Goal: Complete application form

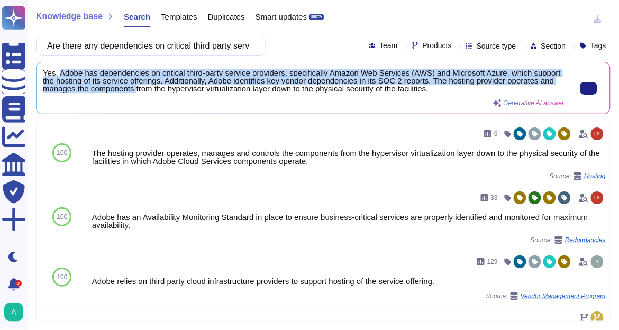
scroll to position [1, 0]
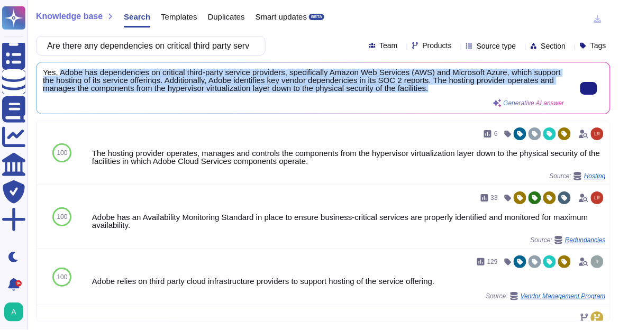
drag, startPoint x: 59, startPoint y: 70, endPoint x: 432, endPoint y: 89, distance: 374.3
click at [432, 89] on span "Yes, Adobe has dependencies on critical third-party service providers, specific…" at bounding box center [303, 81] width 521 height 24
copy span "Adobe has dependencies on critical third-party service providers, specifically …"
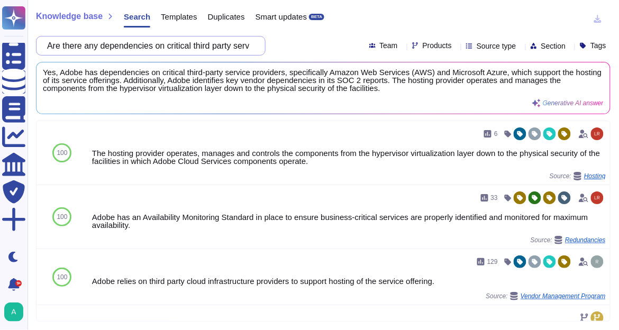
click at [221, 49] on input "Are there any dependencies on critical third party service providers?" at bounding box center [148, 45] width 213 height 19
paste input "Has the organization established processes and formal agreements for third part…"
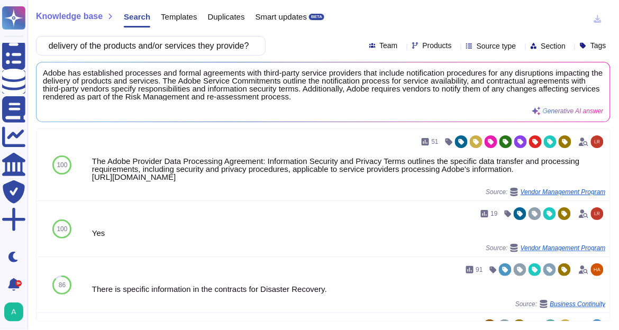
scroll to position [0, 0]
click at [187, 50] on input "Has the organization established processes and formal agreements for third part…" at bounding box center [148, 45] width 213 height 19
paste input "Is there a pandemic/infectious disease outbreak plan"
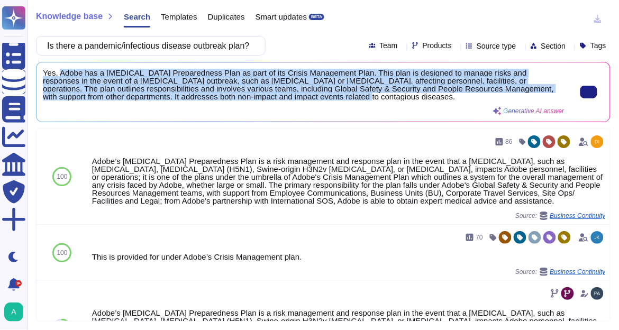
scroll to position [1, 0]
drag, startPoint x: 58, startPoint y: 72, endPoint x: 405, endPoint y: 100, distance: 348.5
click at [405, 100] on div "Yes, Adobe has a Contagious Disease Preparedness Plan as part of its Crisis Man…" at bounding box center [303, 92] width 521 height 47
copy span "Adobe has a Contagious Disease Preparedness Plan as part of its Crisis Manageme…"
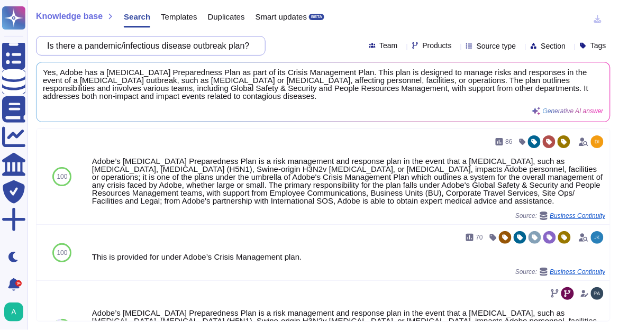
click at [183, 43] on input "Is there a pandemic/infectious disease outbreak plan?" at bounding box center [148, 45] width 213 height 19
paste input "scoped data backed up and stored offsite"
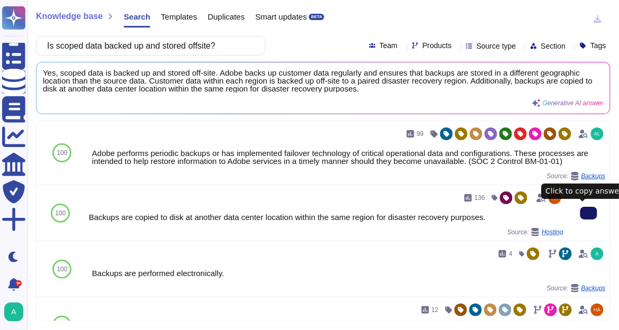
click at [587, 217] on button at bounding box center [588, 213] width 17 height 13
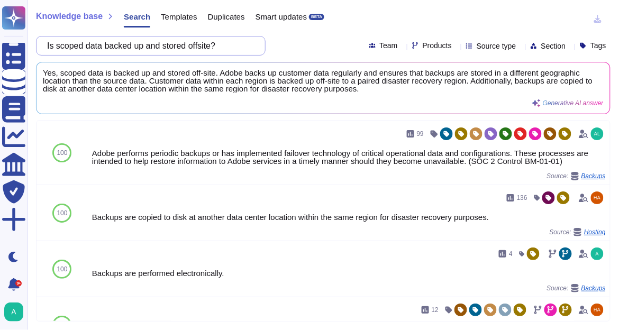
click at [141, 42] on input "Is scoped data backed up and stored offsite?" at bounding box center [148, 45] width 213 height 19
paste input "Does the organization have a formalized Environmental, Social, and Corporate Go…"
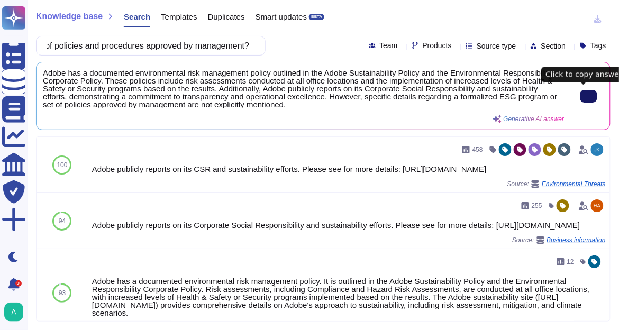
scroll to position [0, 0]
click at [169, 41] on input "Does the organization have a formalized Environmental, Social, and Corporate Go…" at bounding box center [148, 45] width 213 height 19
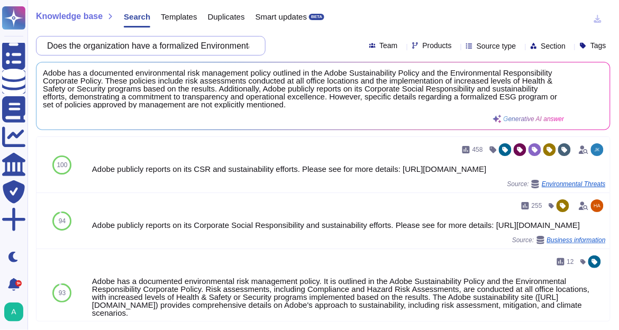
paste input "Are End User Devices (desktops, laptops, tablets, smartphones) used for transmi…"
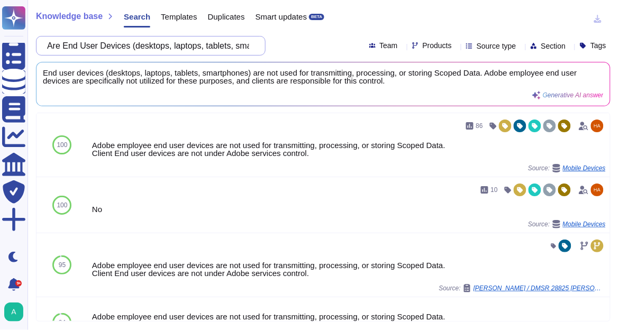
click at [164, 49] on input "Are End User Devices (desktops, laptops, tablets, smartphones) used for transmi…" at bounding box center [148, 45] width 213 height 19
paste input "Does the organization maintain policies and procedures for the access to and th…"
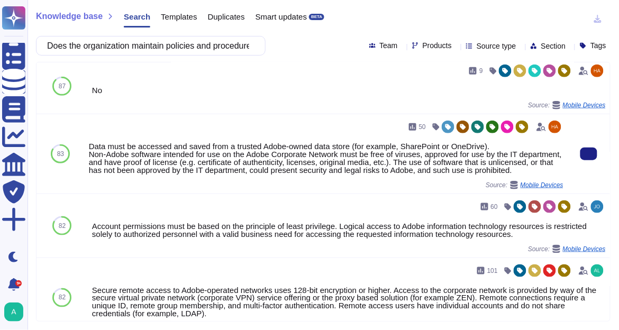
scroll to position [169, 0]
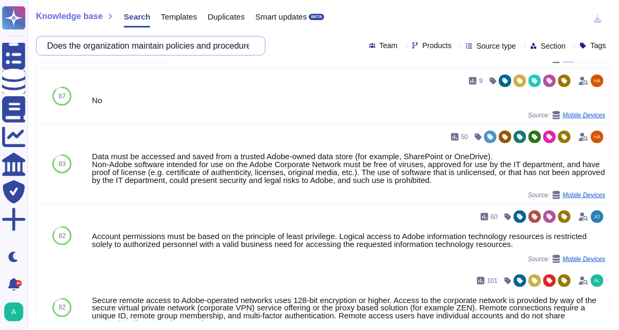
click at [246, 44] on input "Does the organization maintain policies and procedures for the access to and th…" at bounding box center [148, 45] width 213 height 19
paste input "Is there collection, access , processing, disclosure, or retention of any class…"
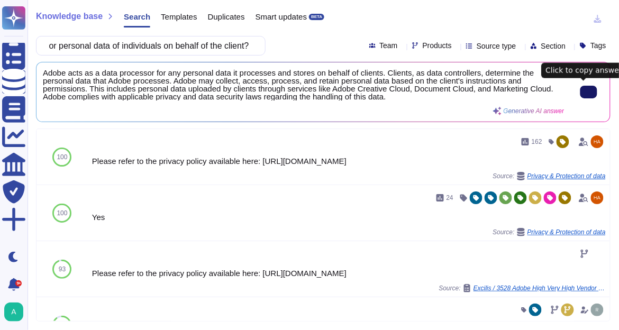
type input "Is there collection, access , processing, disclosure, or retention of any class…"
click at [588, 92] on icon at bounding box center [588, 92] width 0 height 0
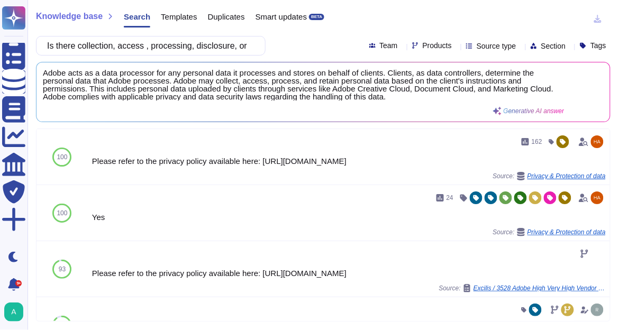
click at [456, 47] on icon at bounding box center [456, 47] width 0 height 0
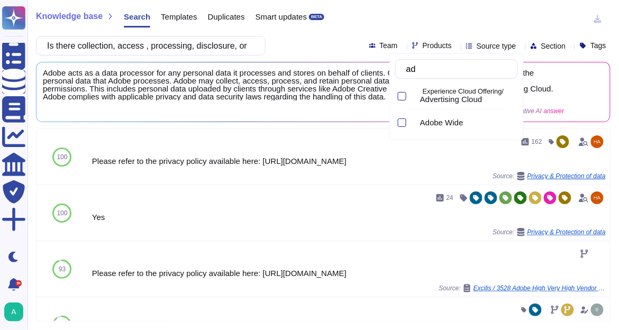
type input "adv"
click at [446, 92] on p "Experience Cloud Offering/" at bounding box center [467, 91] width 91 height 7
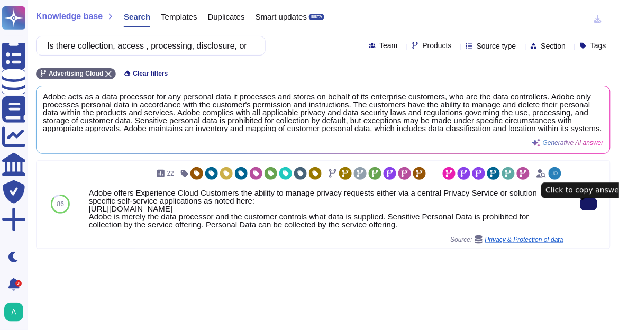
click at [585, 210] on button at bounding box center [588, 204] width 17 height 13
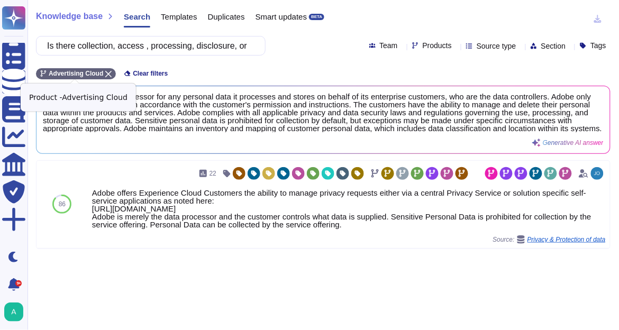
drag, startPoint x: 107, startPoint y: 73, endPoint x: 117, endPoint y: 58, distance: 17.9
click at [106, 73] on icon at bounding box center [108, 74] width 6 height 6
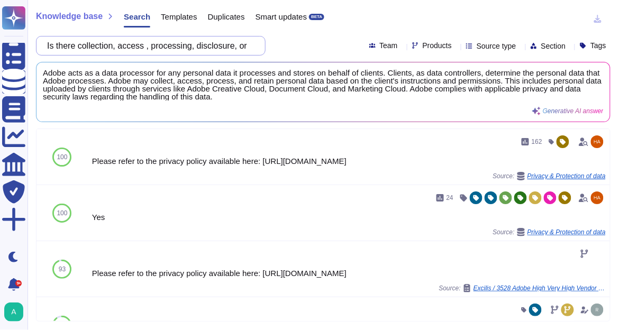
click at [118, 48] on input "Is there collection, access , processing, disclosure, or retention of any class…" at bounding box center [148, 45] width 213 height 19
paste input "client scoped data collected, accessed, transmitted, processed, disclosed, or r…"
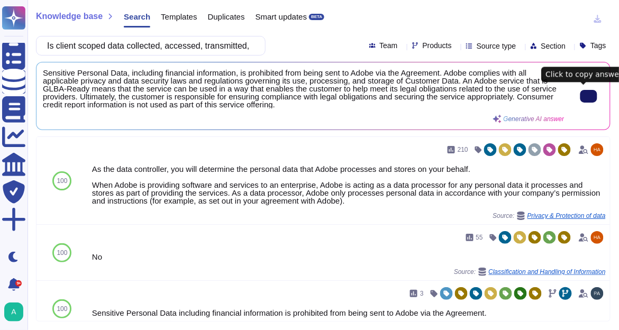
click at [588, 96] on icon at bounding box center [588, 96] width 0 height 0
click at [140, 47] on input "Is client scoped data collected, accessed, transmitted, processed, disclosed, o…" at bounding box center [148, 45] width 213 height 19
paste input "processed, disclosed, or retained that can be classified as consumer report inf…"
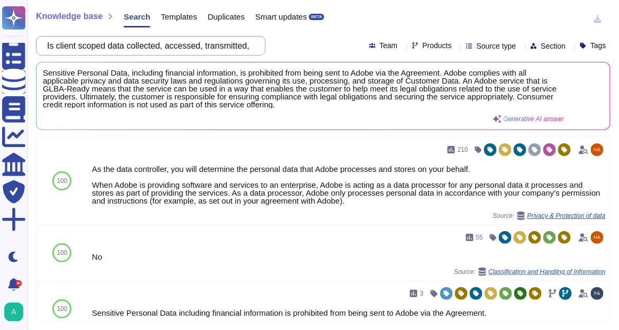
scroll to position [0, 633]
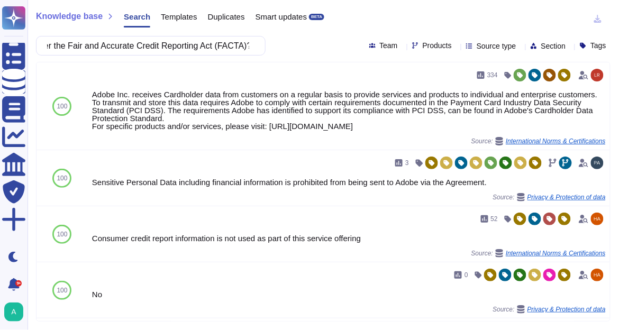
type input "Is client scoped data collected, accessed, processed, disclosed, or retained th…"
click at [161, 53] on input "Is client scoped data collected, accessed, processed, disclosed, or retained th…" at bounding box center [148, 45] width 213 height 19
click at [162, 50] on input "Is client scoped data collected, accessed, processed, disclosed, or retained th…" at bounding box center [148, 45] width 213 height 19
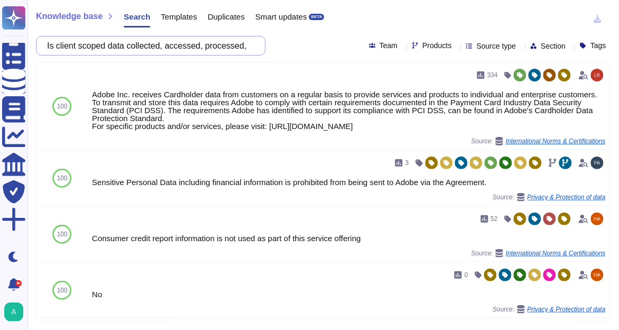
click at [162, 50] on input "Is client scoped data collected, accessed, processed, disclosed, or retained th…" at bounding box center [148, 45] width 213 height 19
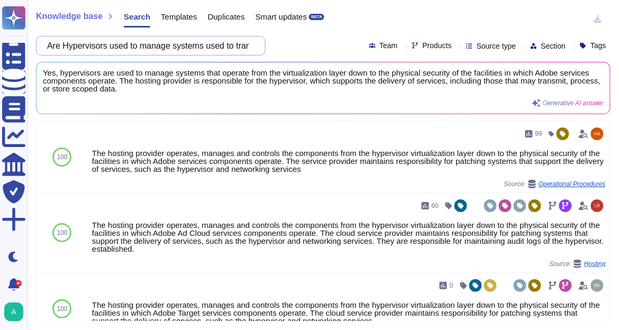
click at [229, 46] on input "Are Hypervisors used to manage systems used to transmit, process or store Scope…" at bounding box center [148, 45] width 213 height 19
paste input "nalytics and Target use a Web Application Firewall (WAF)"
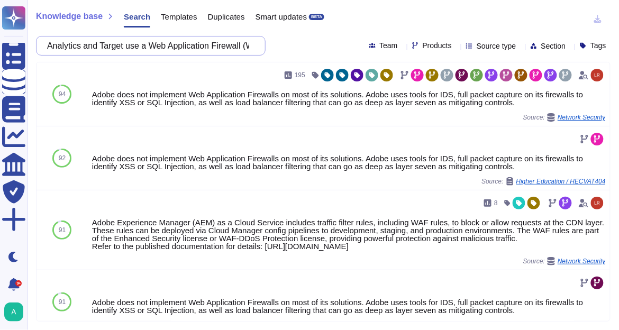
click at [237, 45] on input "Analytics and Target use a Web Application Firewall (WAF)?" at bounding box center [148, 45] width 213 height 19
paste input "2. Does Adobe block traffic [packets] where there are XSS (cross-site scripting…"
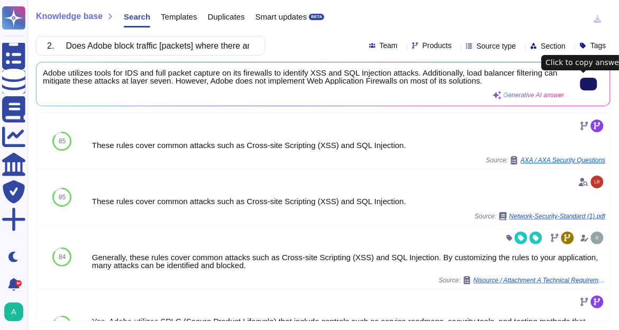
click at [215, 50] on input "2. Does Adobe block traffic [packets] where there are XSS (cross-site scripting…" at bounding box center [148, 45] width 213 height 19
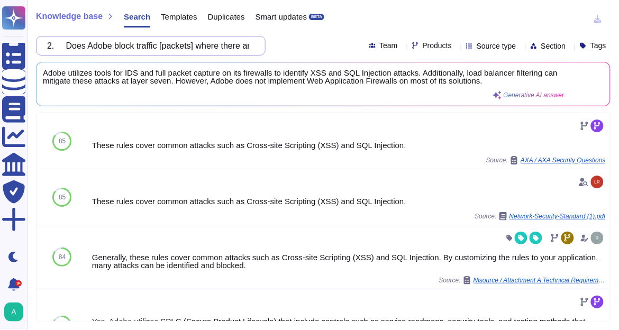
paste input "does adobe block traffic based on the capture"
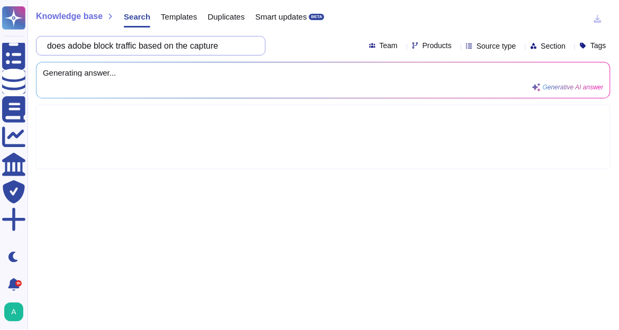
drag, startPoint x: 200, startPoint y: 46, endPoint x: 186, endPoint y: 45, distance: 14.3
click at [186, 45] on input "does adobe block traffic based on the capture" at bounding box center [148, 45] width 213 height 19
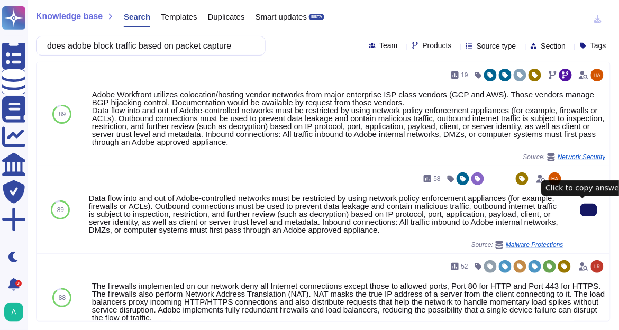
type input "does adobe block traffic based on packet capture"
click at [588, 210] on icon at bounding box center [588, 210] width 0 height 0
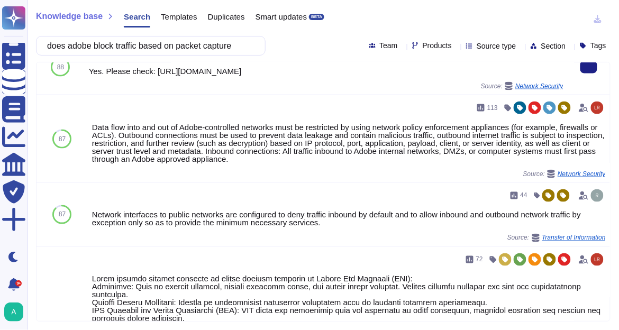
scroll to position [211, 0]
